Goal: Navigation & Orientation: Find specific page/section

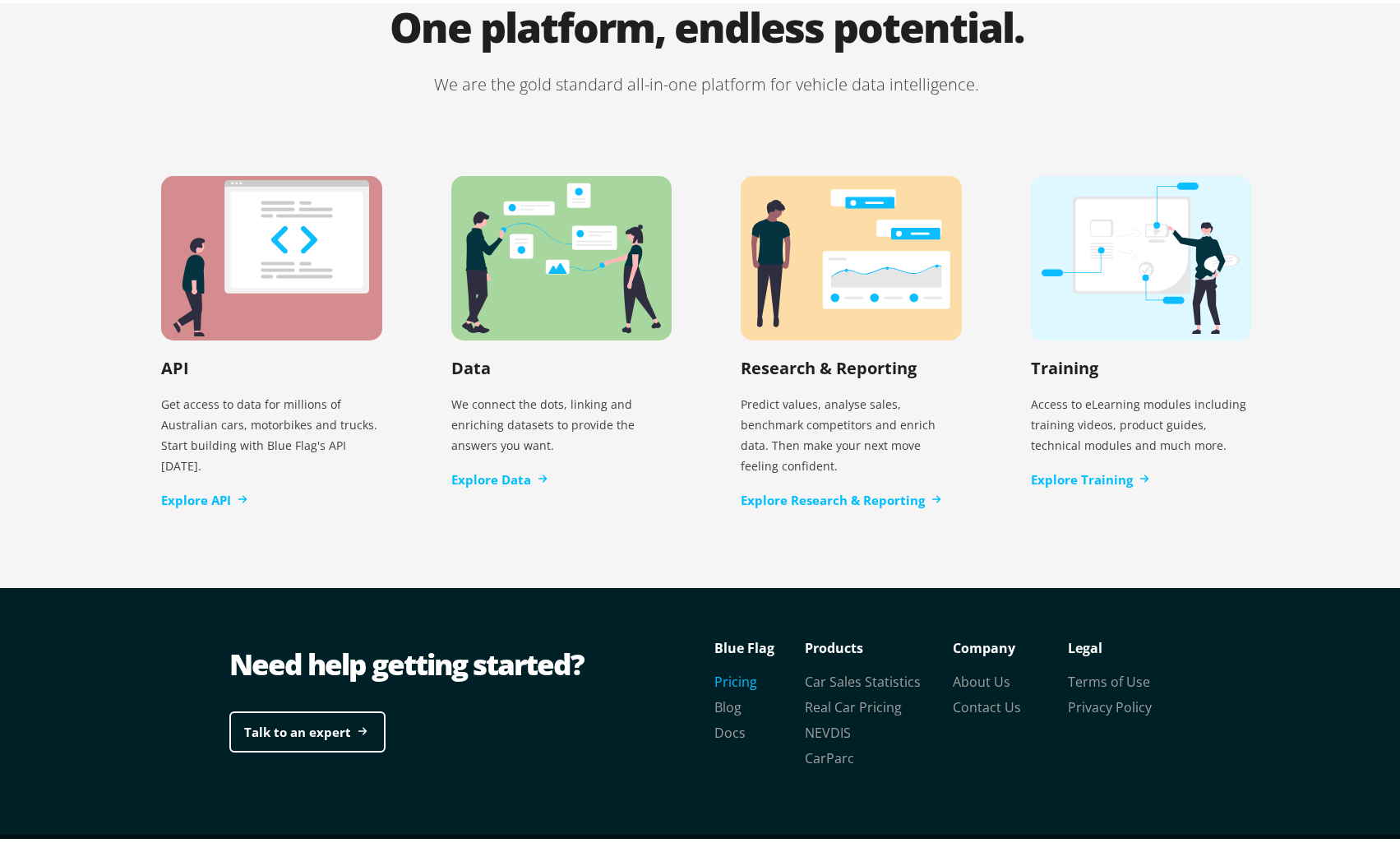
click at [740, 669] on link "Pricing" at bounding box center [736, 678] width 43 height 18
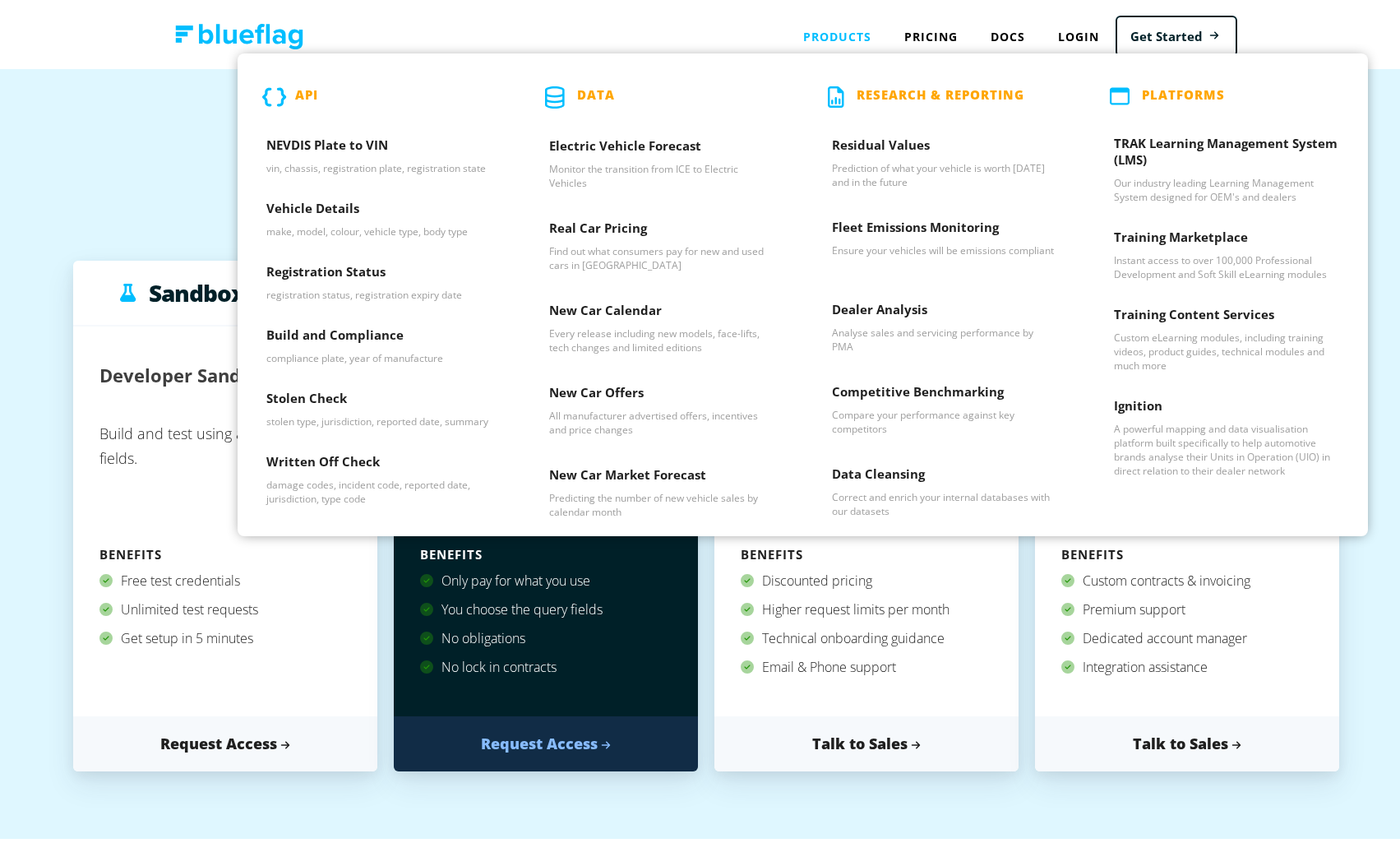
click at [832, 39] on div "Products API NEVDIS Plate to VIN vin, chassis, registration plate, registration…" at bounding box center [837, 34] width 101 height 34
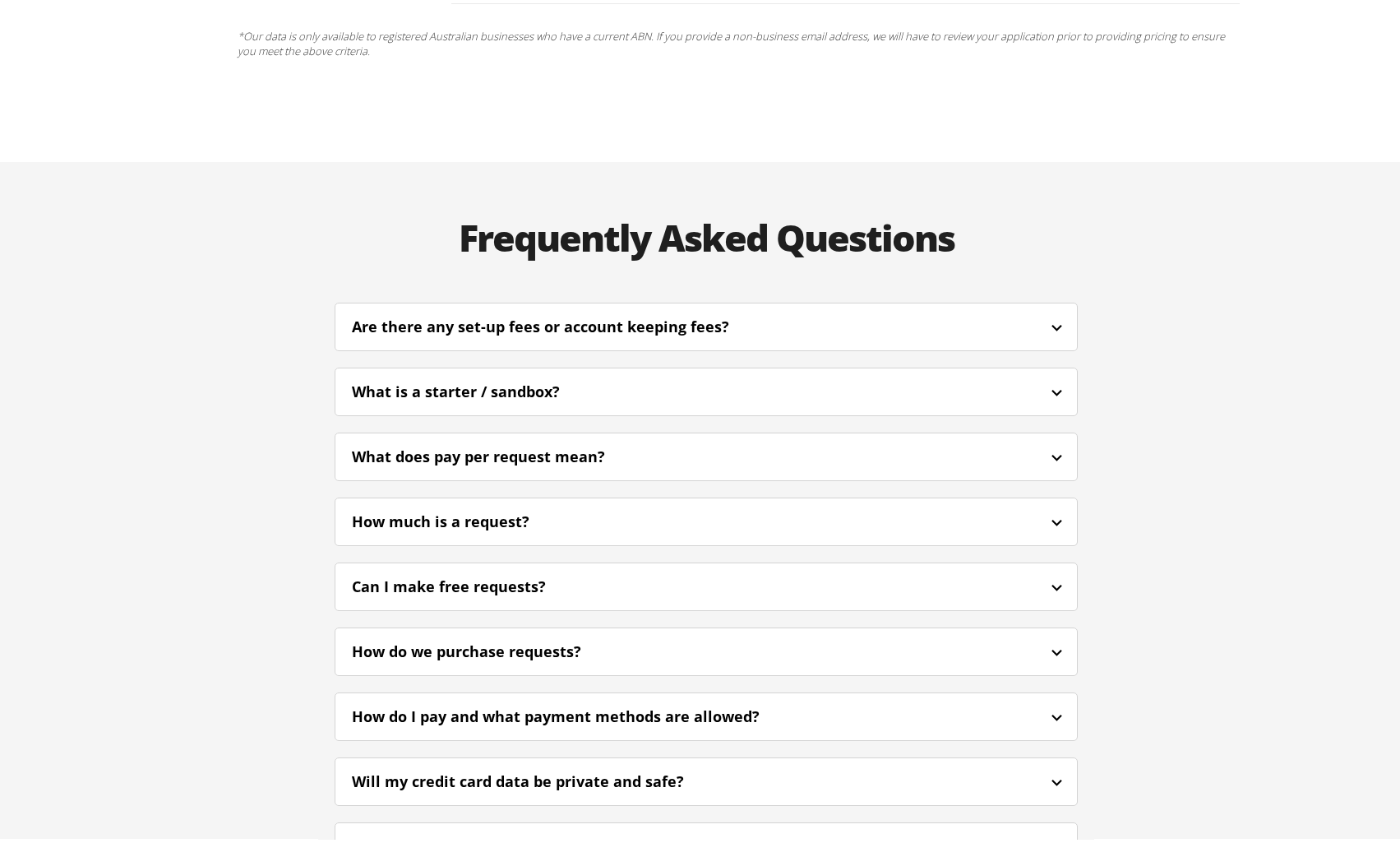
scroll to position [3949, 0]
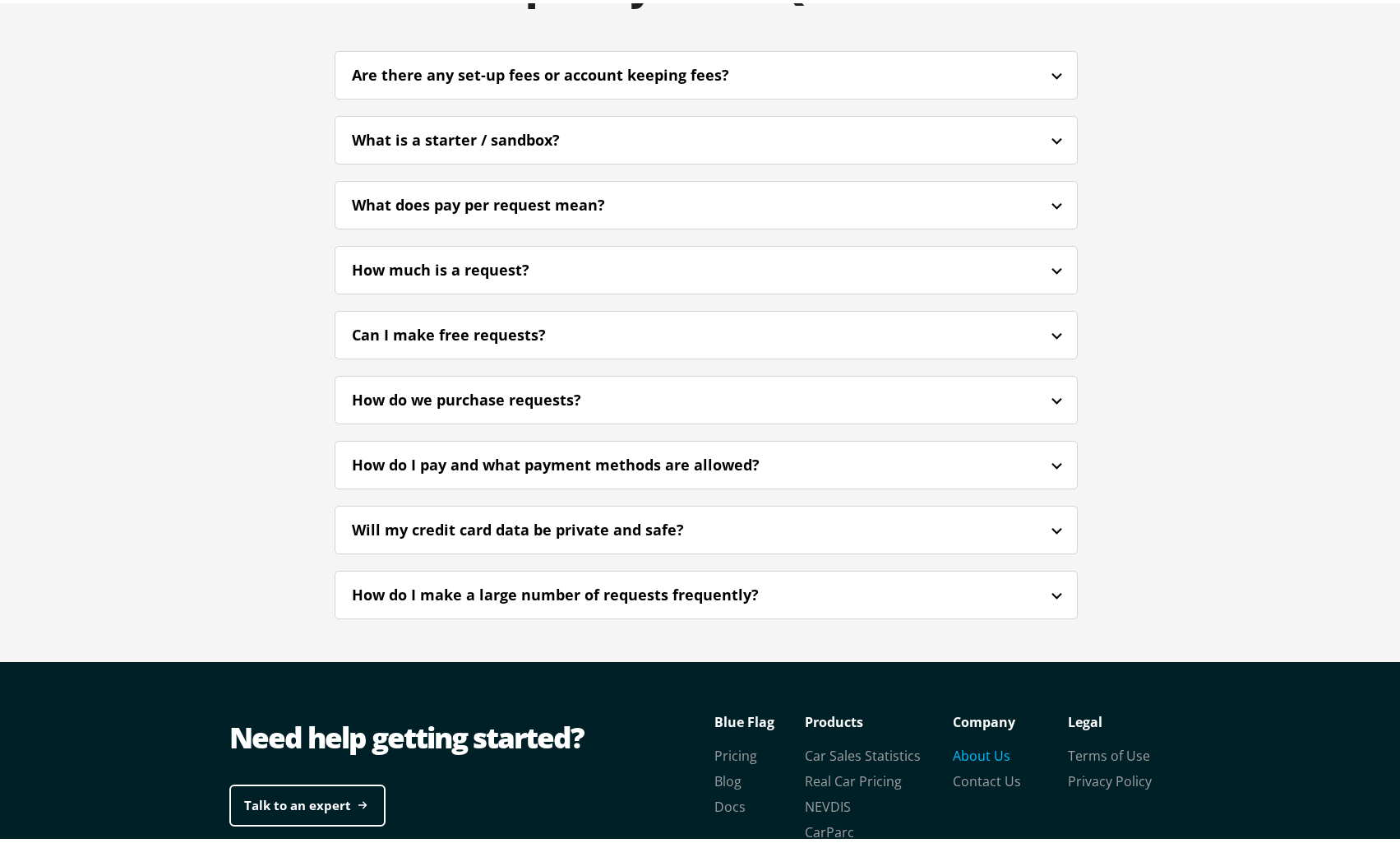
click at [979, 743] on link "About Us" at bounding box center [981, 752] width 57 height 18
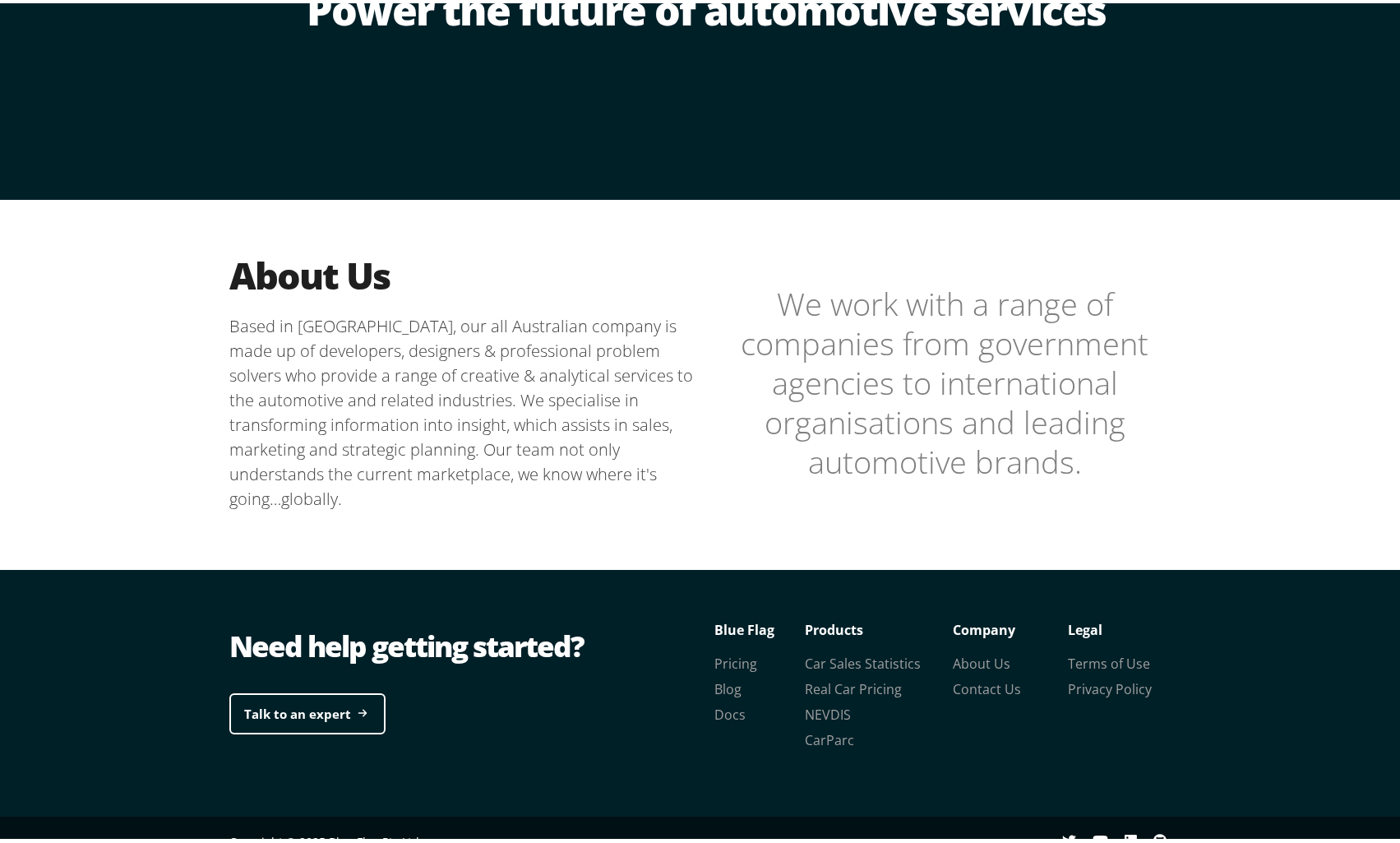
scroll to position [260, 0]
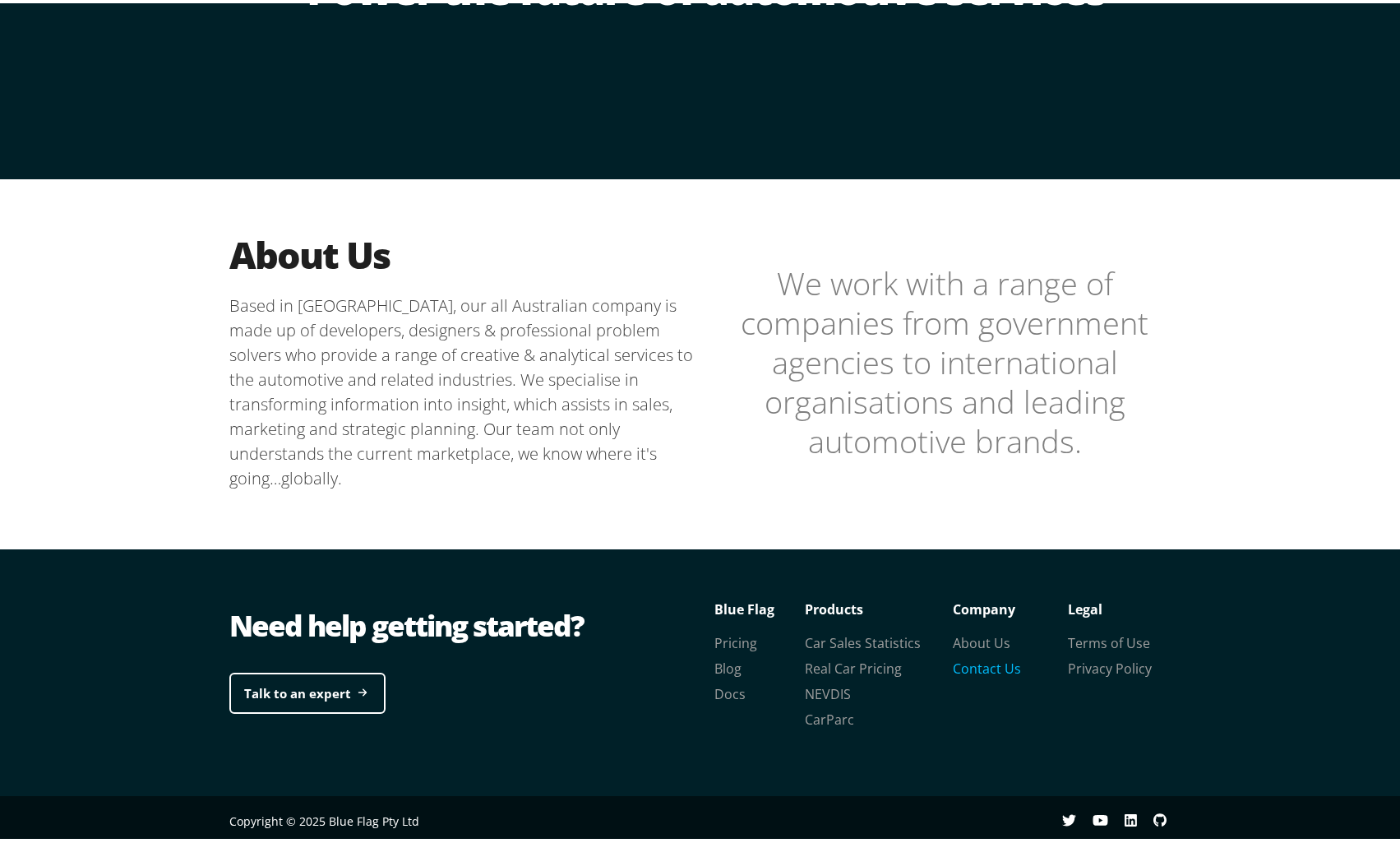
click at [1004, 661] on link "Contact Us" at bounding box center [986, 665] width 68 height 18
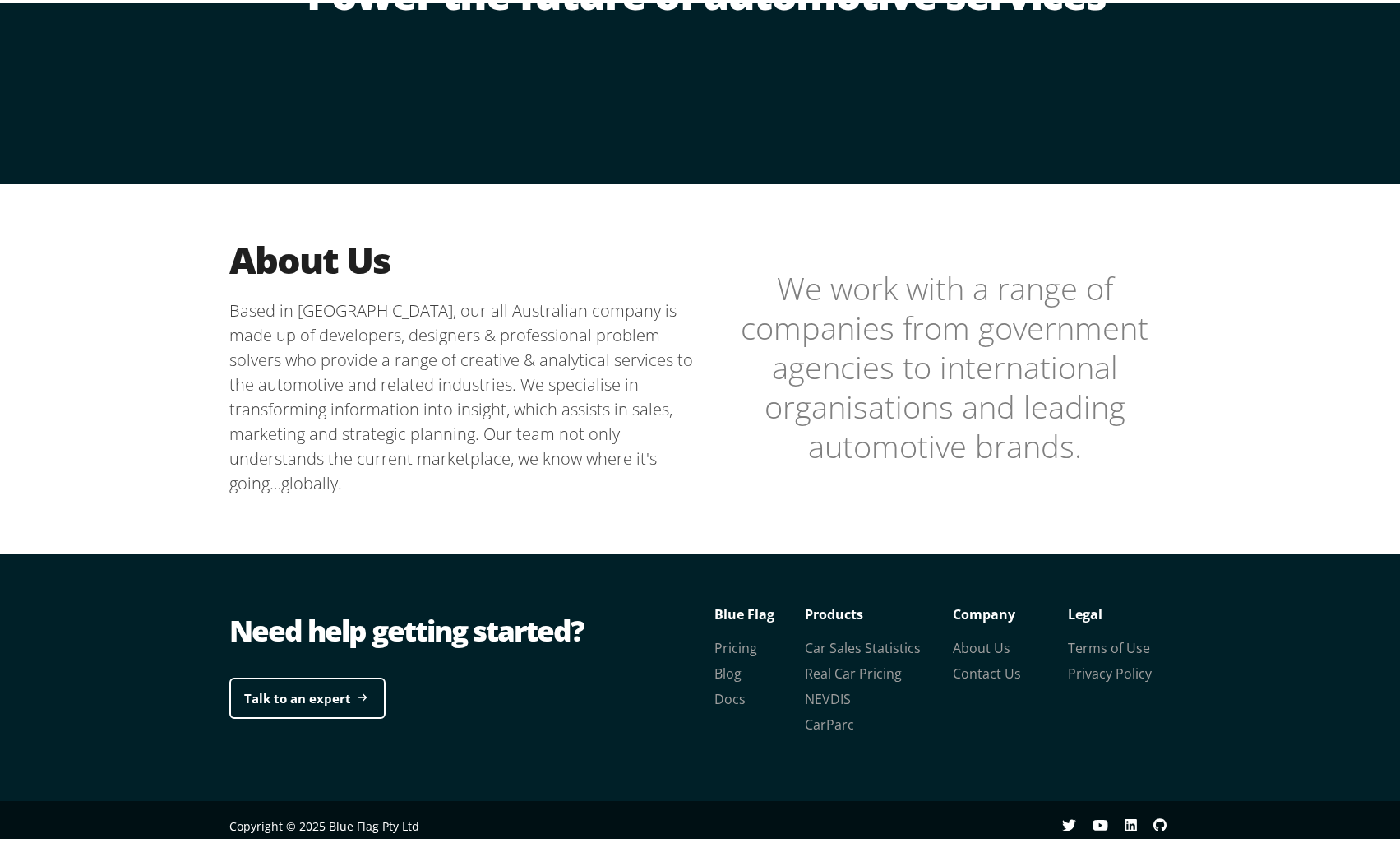
scroll to position [260, 0]
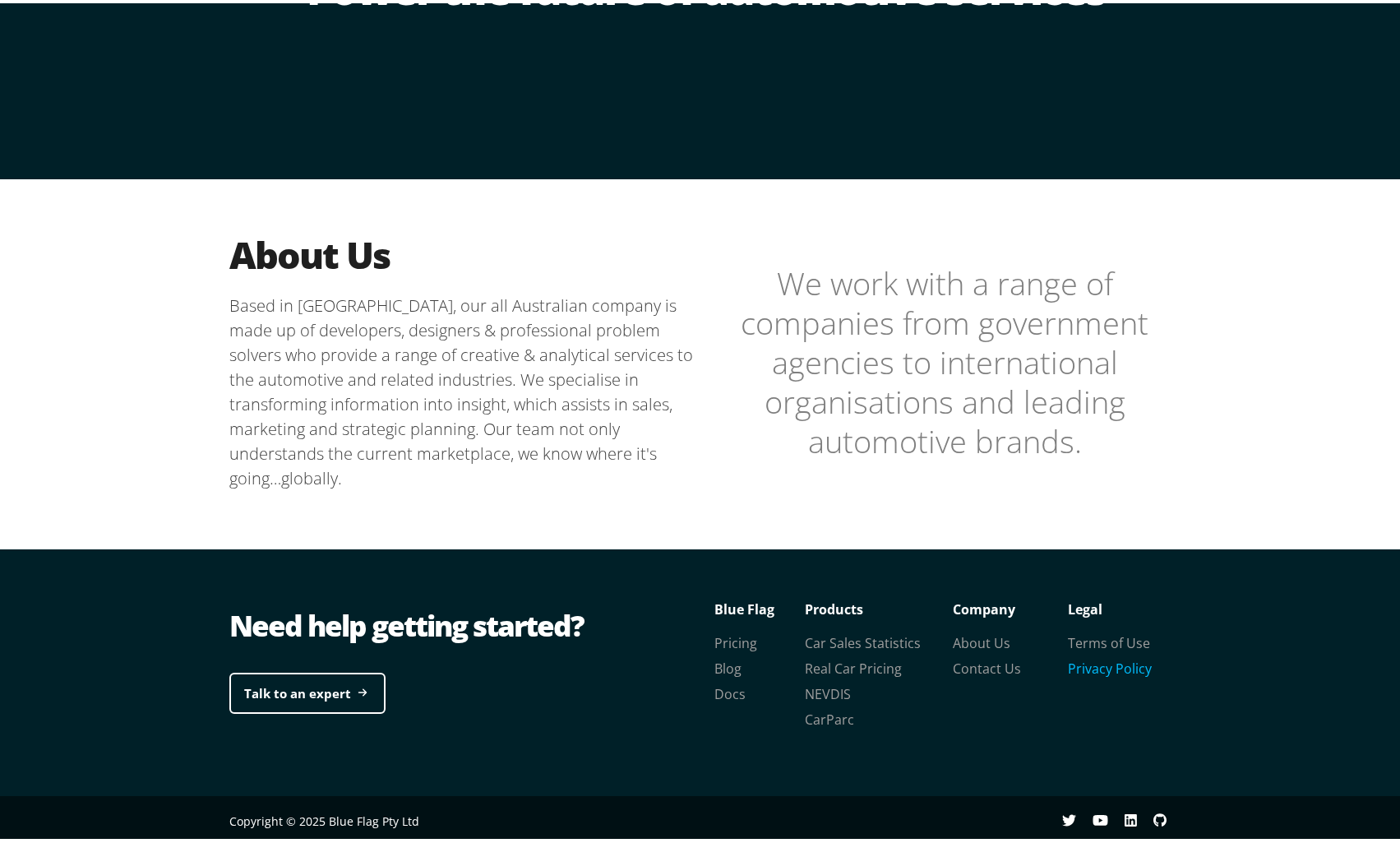
click at [1090, 662] on link "Privacy Policy" at bounding box center [1109, 665] width 84 height 18
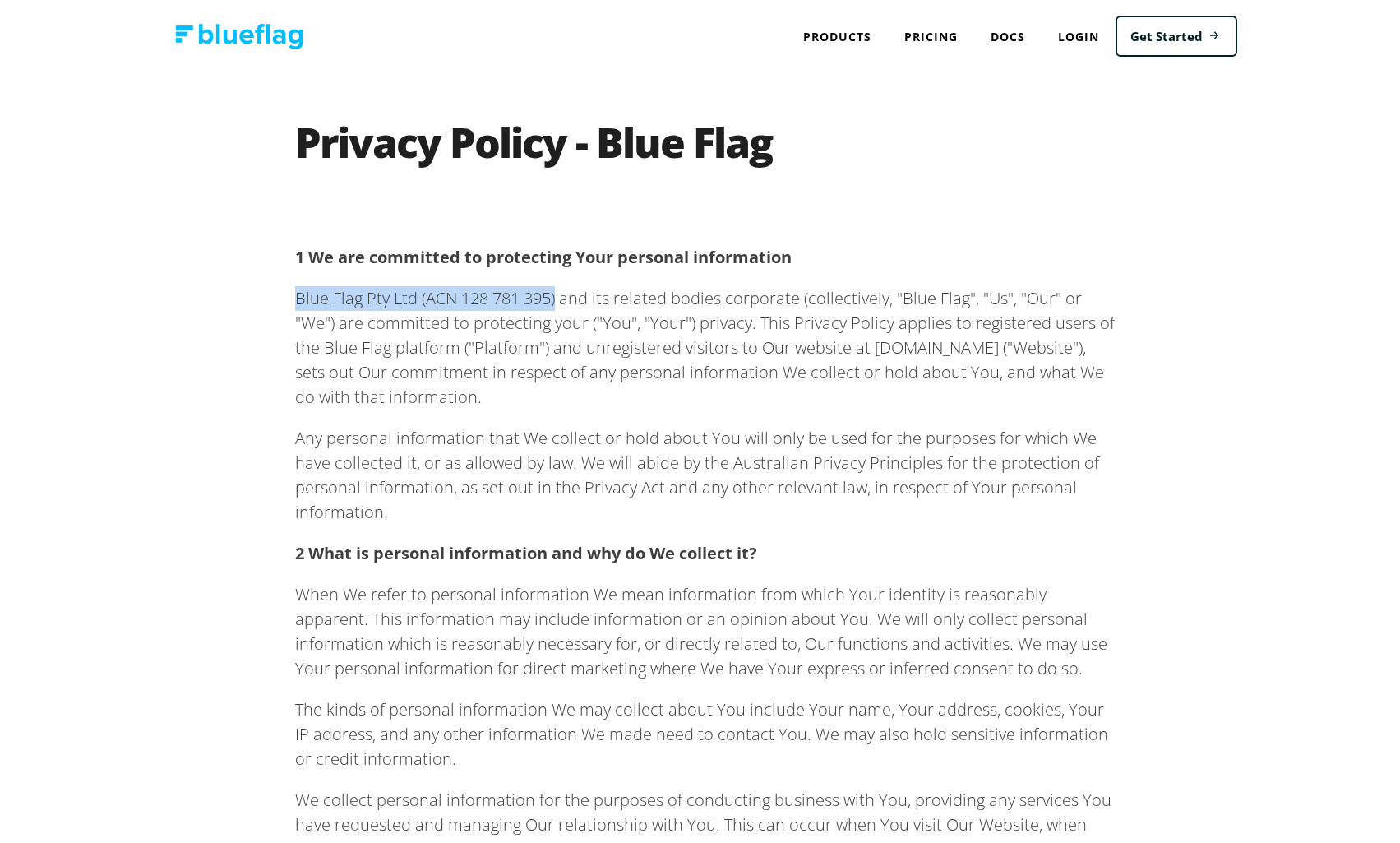
drag, startPoint x: 283, startPoint y: 289, endPoint x: 551, endPoint y: 285, distance: 268.0
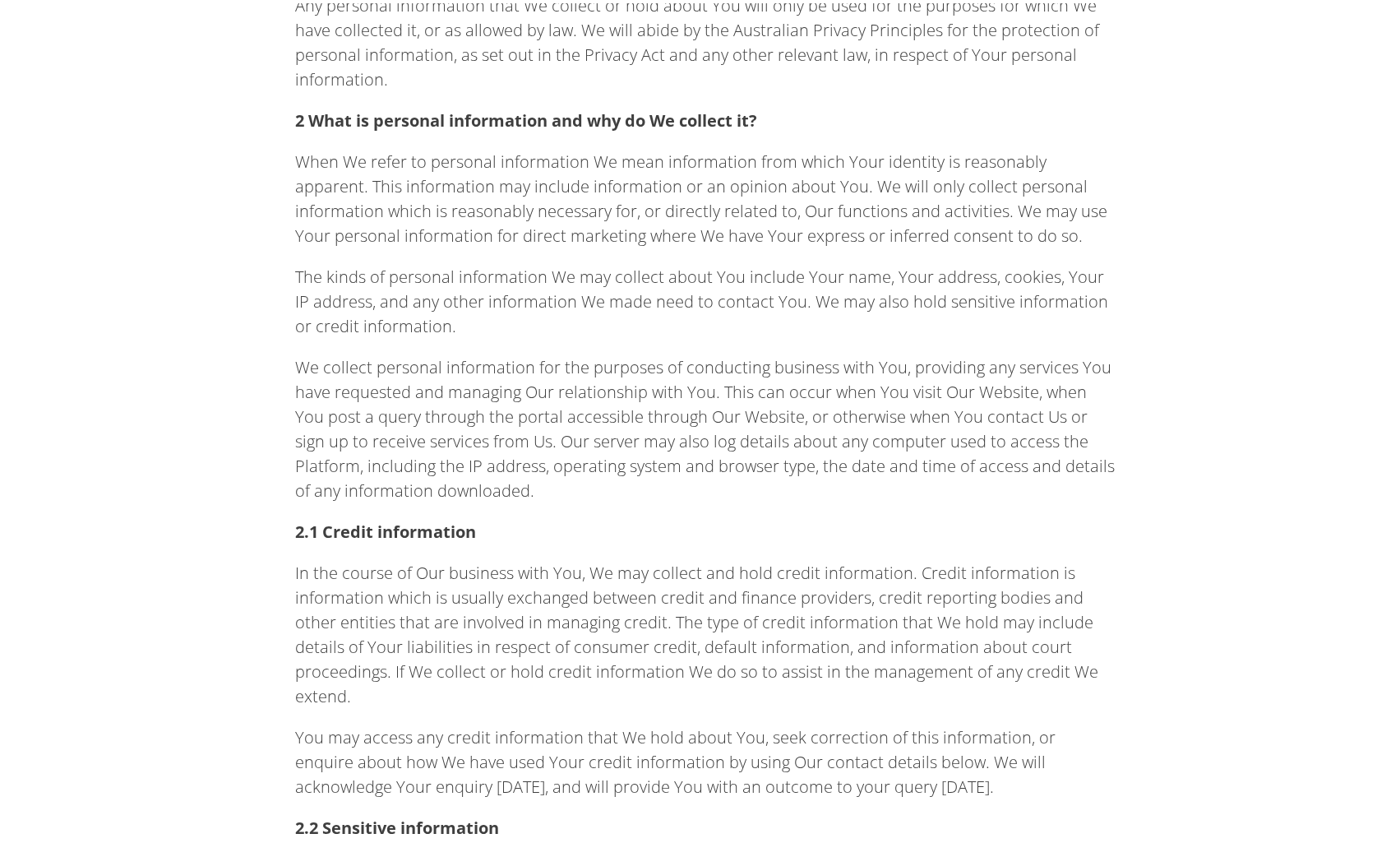
scroll to position [438, 0]
